Goal: Find specific page/section: Locate a particular part of the current website

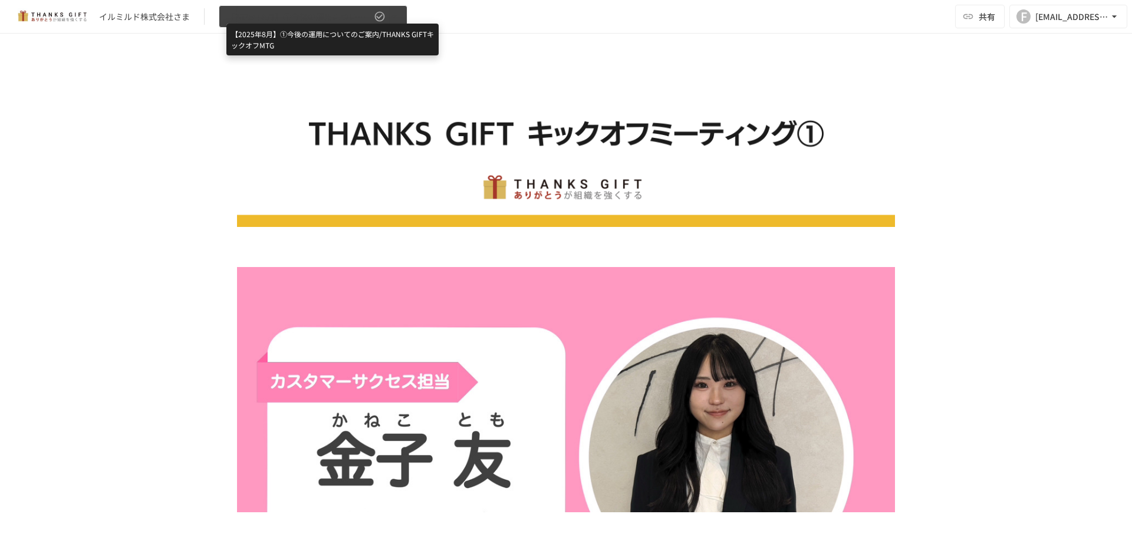
click at [311, 14] on span "【2025年8月】①今後の運用についてのご案内/THANKS GIFTキックオフMTG" at bounding box center [298, 16] width 145 height 15
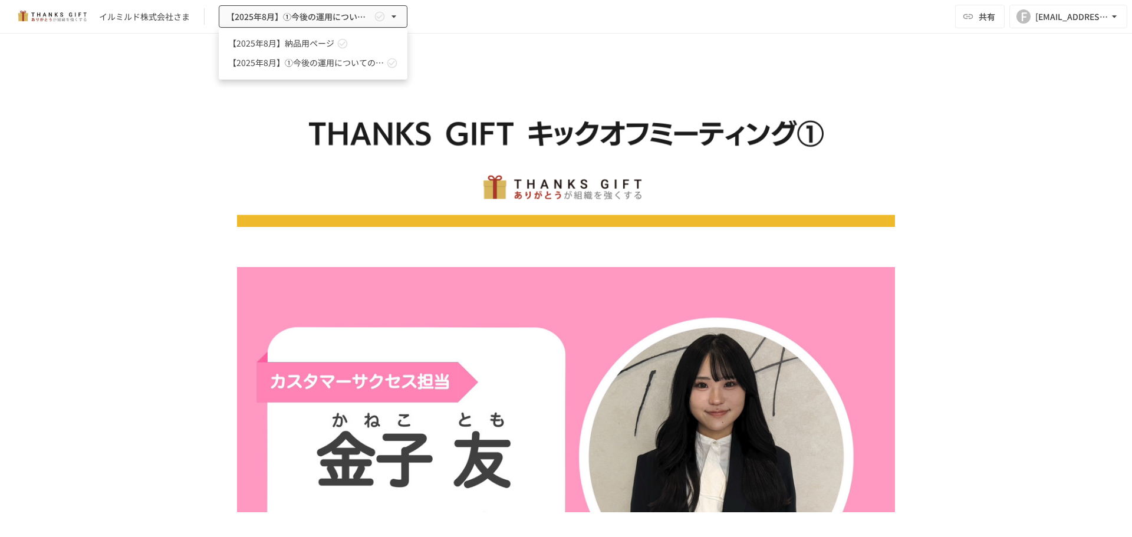
click at [129, 157] on div at bounding box center [566, 268] width 1132 height 537
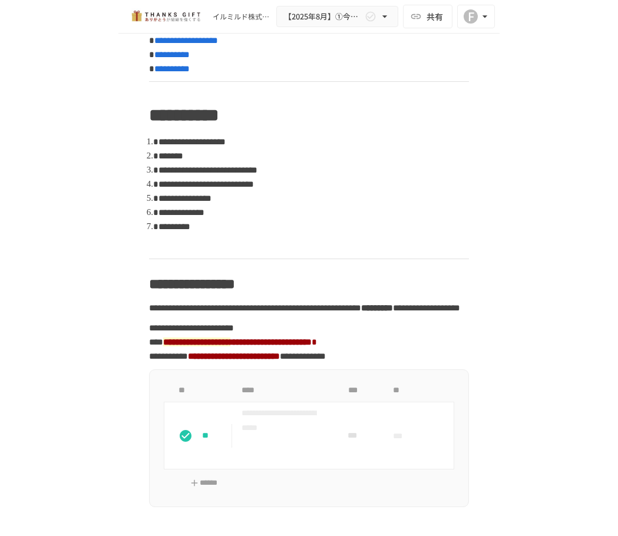
scroll to position [398, 0]
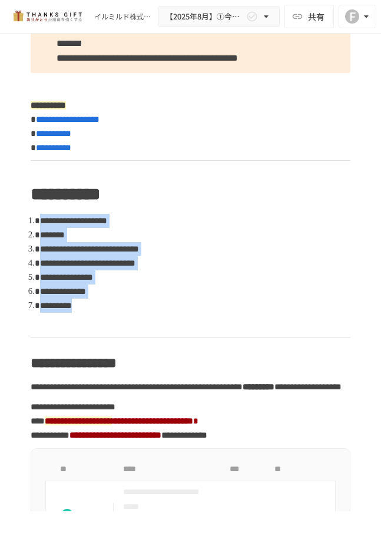
drag, startPoint x: 85, startPoint y: 225, endPoint x: 163, endPoint y: 295, distance: 105.2
copy ol "**********"
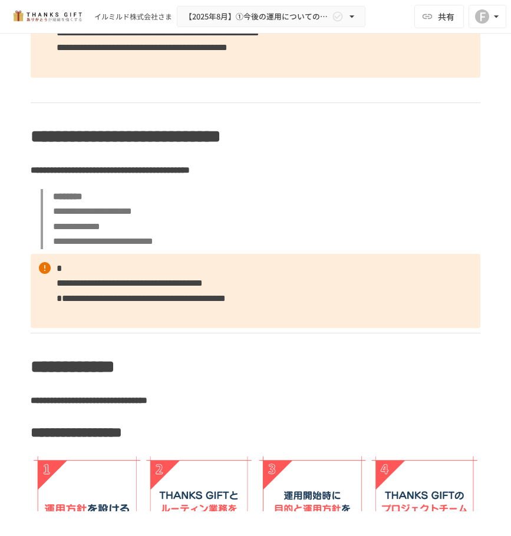
scroll to position [2274, 0]
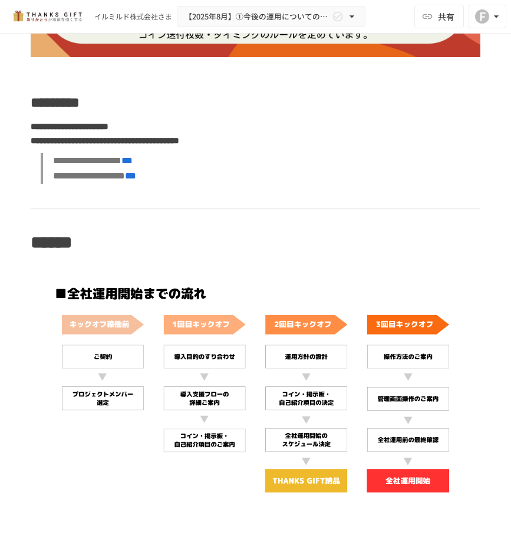
scroll to position [3124, 0]
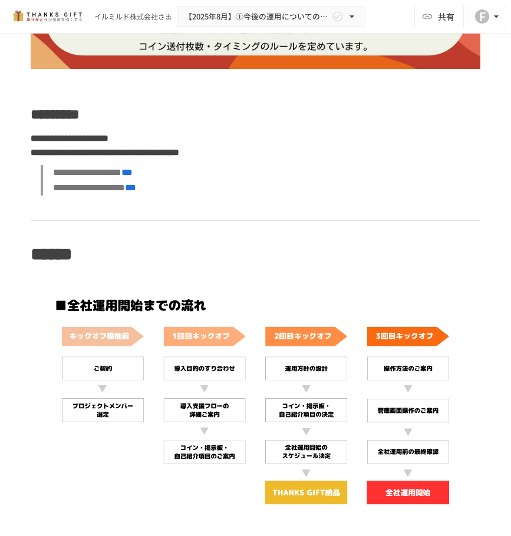
drag, startPoint x: 75, startPoint y: 184, endPoint x: 367, endPoint y: 194, distance: 291.9
click at [197, 401] on div "**********" at bounding box center [255, 516] width 511 height 7156
click at [13, 323] on div "**********" at bounding box center [255, 516] width 511 height 7156
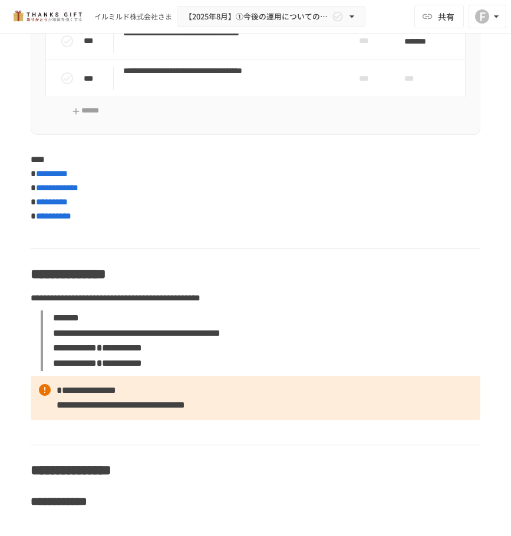
scroll to position [3949, 0]
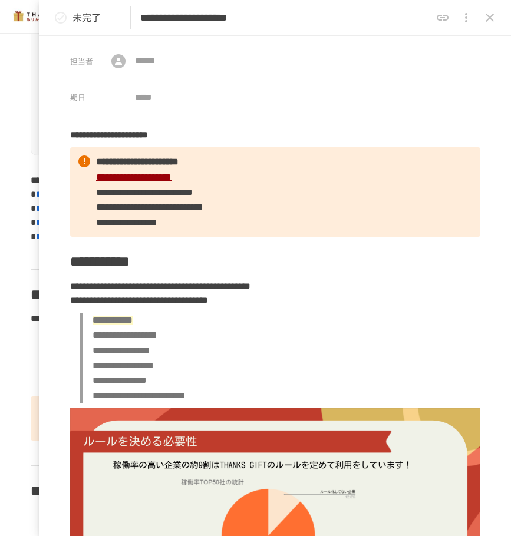
click at [495, 19] on icon "close drawer" at bounding box center [490, 18] width 14 height 14
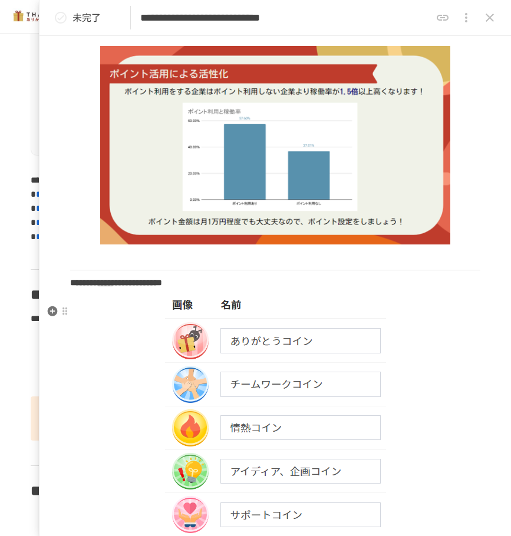
scroll to position [236, 0]
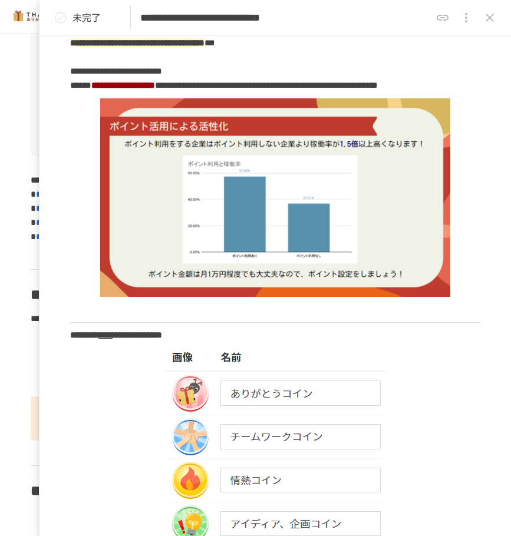
click at [494, 12] on icon "close drawer" at bounding box center [490, 18] width 14 height 14
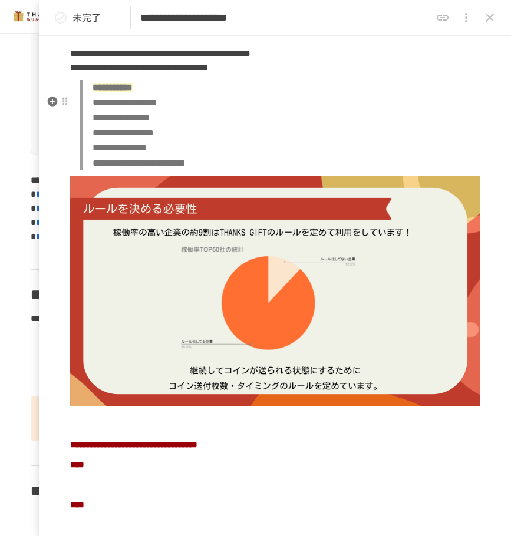
scroll to position [143, 0]
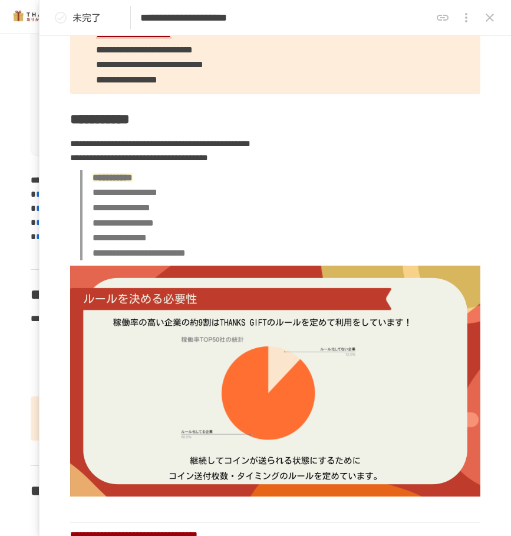
click at [496, 19] on icon "close drawer" at bounding box center [490, 18] width 14 height 14
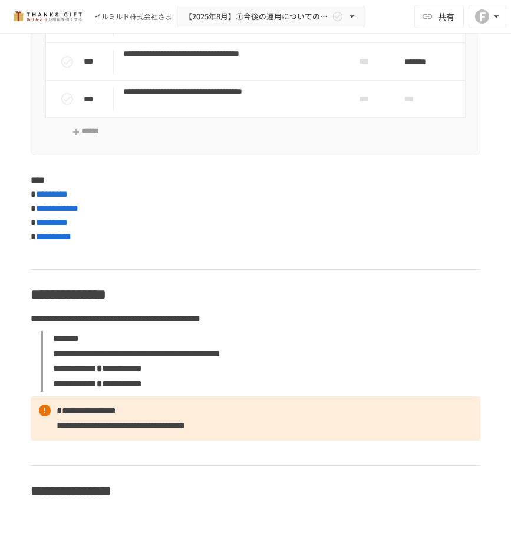
scroll to position [4008, 0]
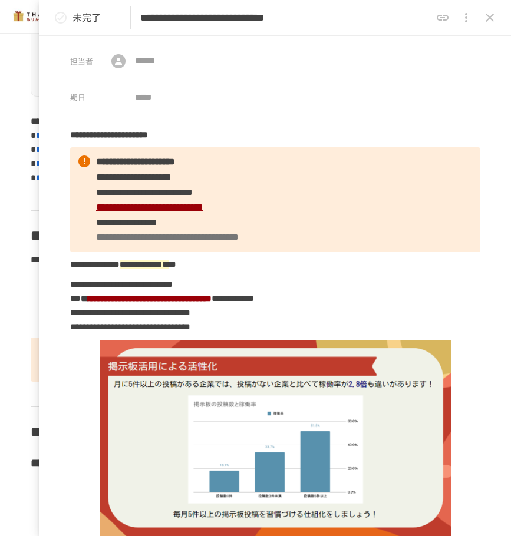
click at [493, 21] on icon "close drawer" at bounding box center [490, 18] width 8 height 8
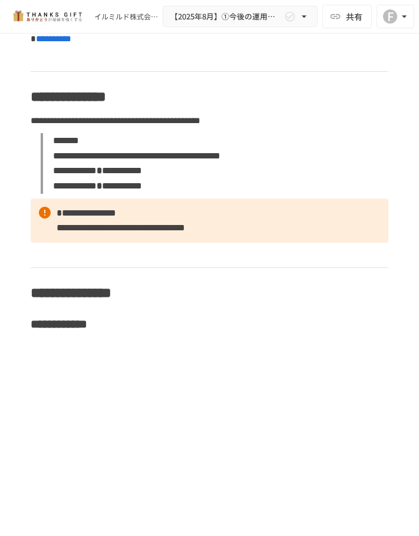
scroll to position [5251, 0]
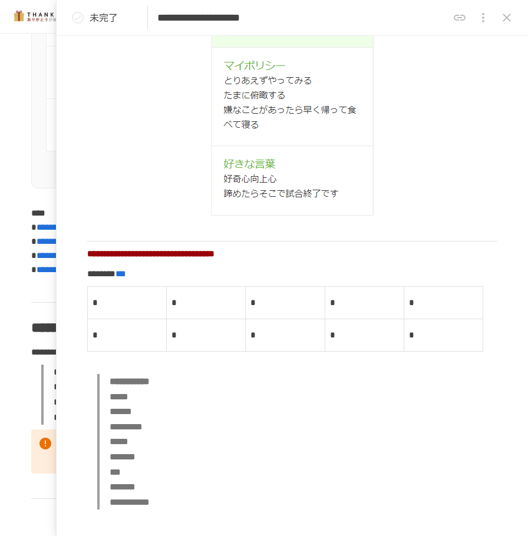
scroll to position [4002, 0]
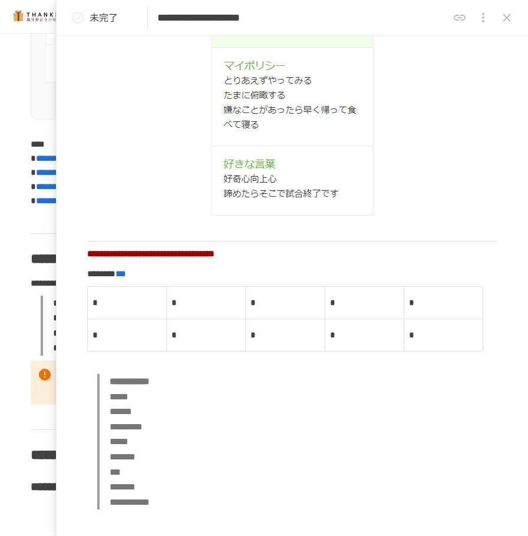
click at [510, 18] on icon "close drawer" at bounding box center [507, 18] width 14 height 14
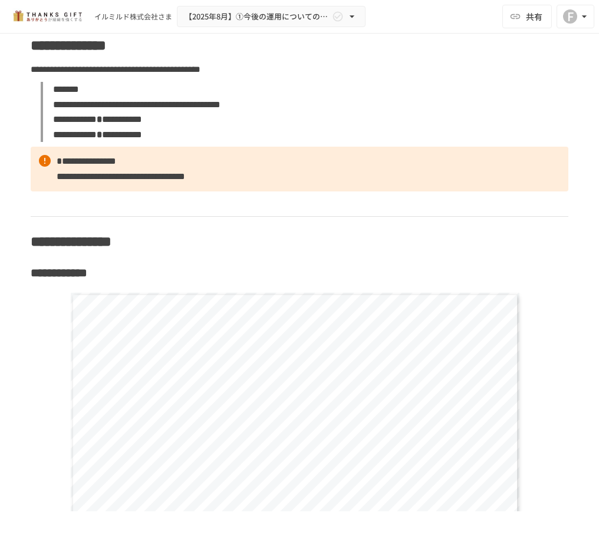
scroll to position [4332, 0]
